Goal: Transaction & Acquisition: Purchase product/service

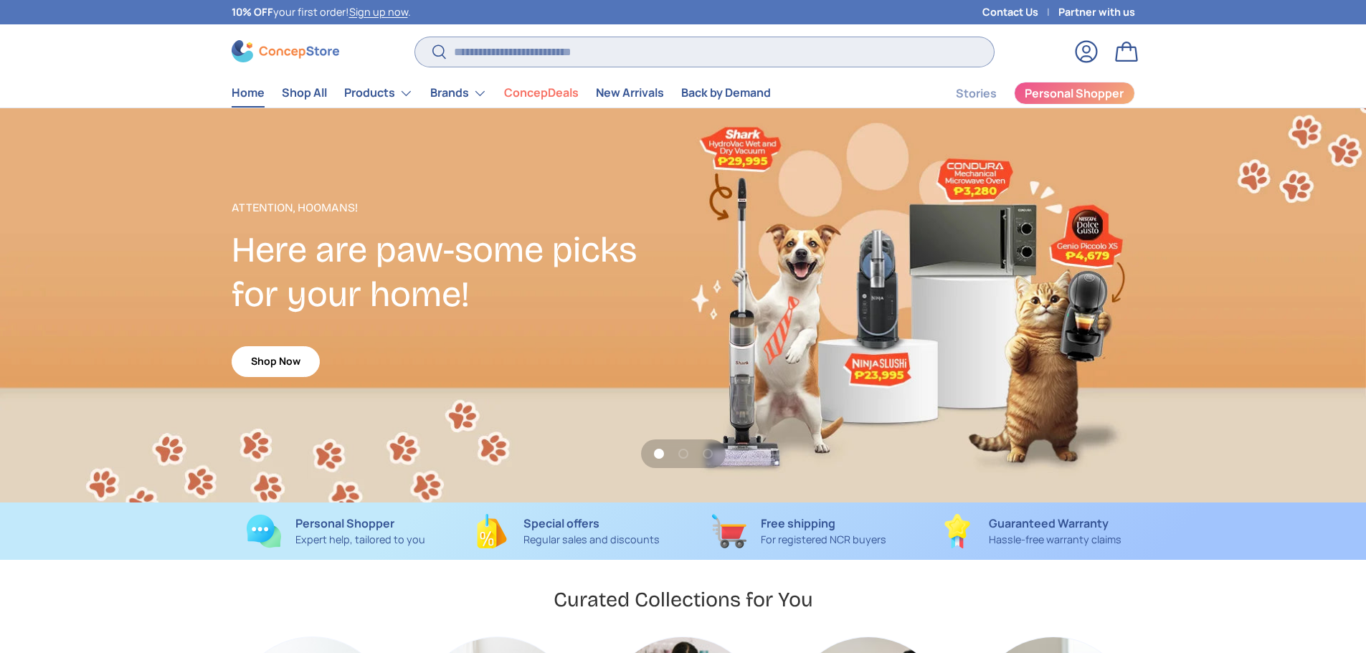
click at [529, 55] on input "Search" at bounding box center [704, 51] width 578 height 29
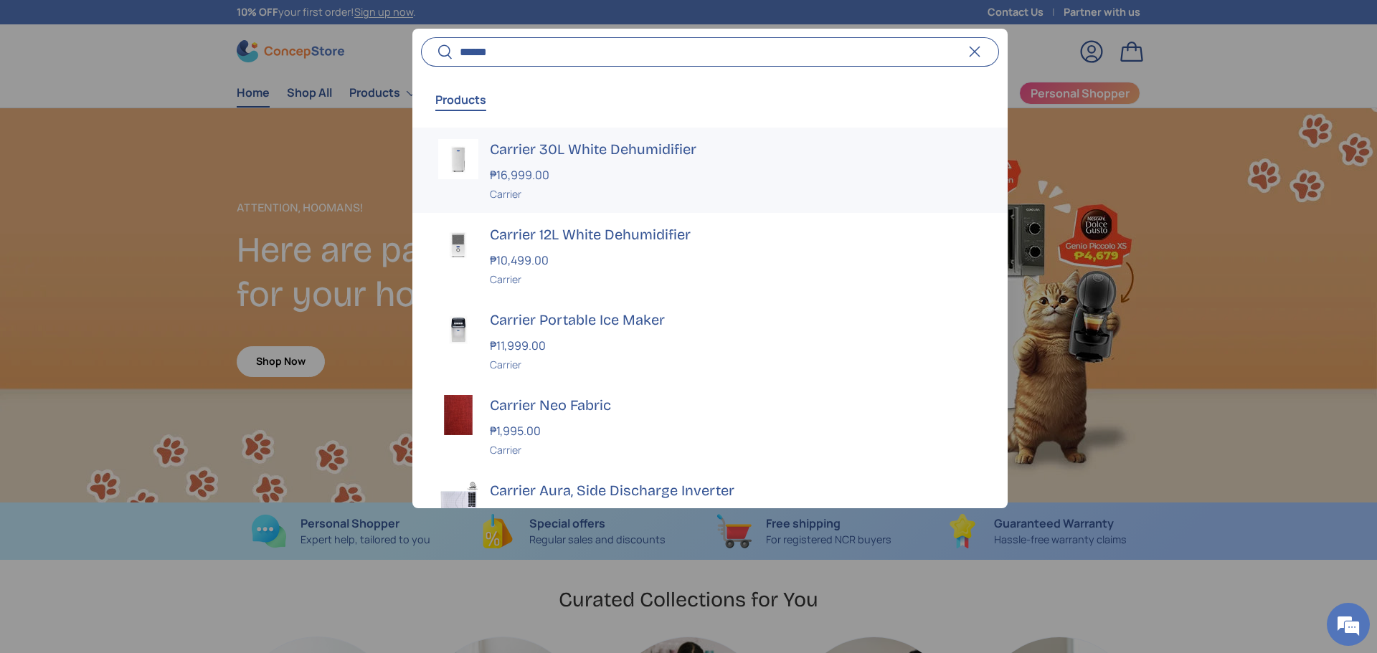
type input "******"
click at [555, 171] on div "₱16,999.00" at bounding box center [736, 174] width 492 height 17
